Goal: Download file/media

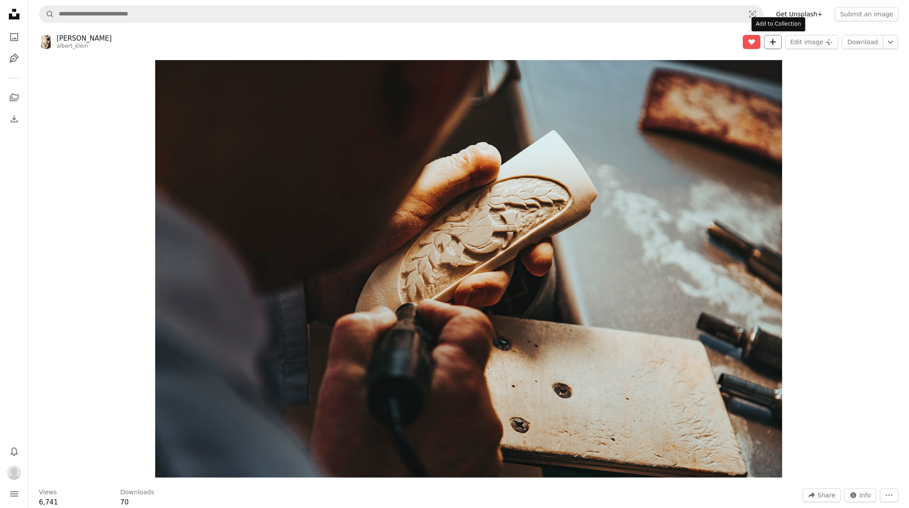
click at [782, 38] on button "A plus sign" at bounding box center [773, 42] width 18 height 14
click at [893, 46] on icon "Chevron down" at bounding box center [890, 42] width 14 height 11
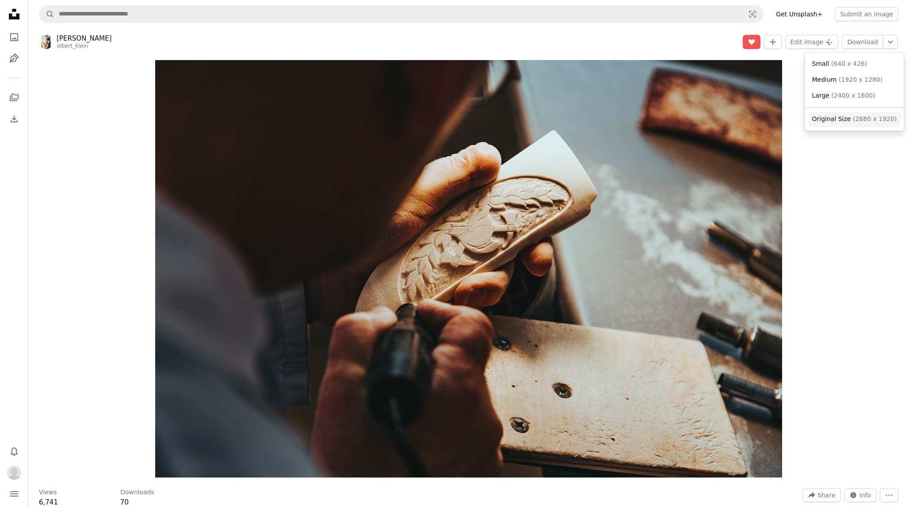
click at [861, 117] on span "( 2880 x 1920 )" at bounding box center [875, 118] width 44 height 7
